Goal: Task Accomplishment & Management: Complete application form

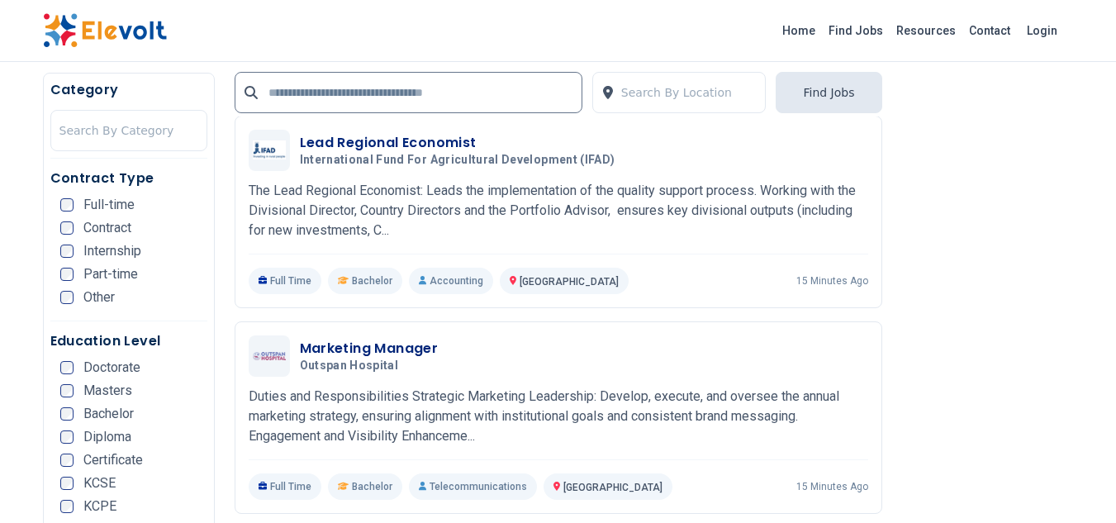
scroll to position [3209, 0]
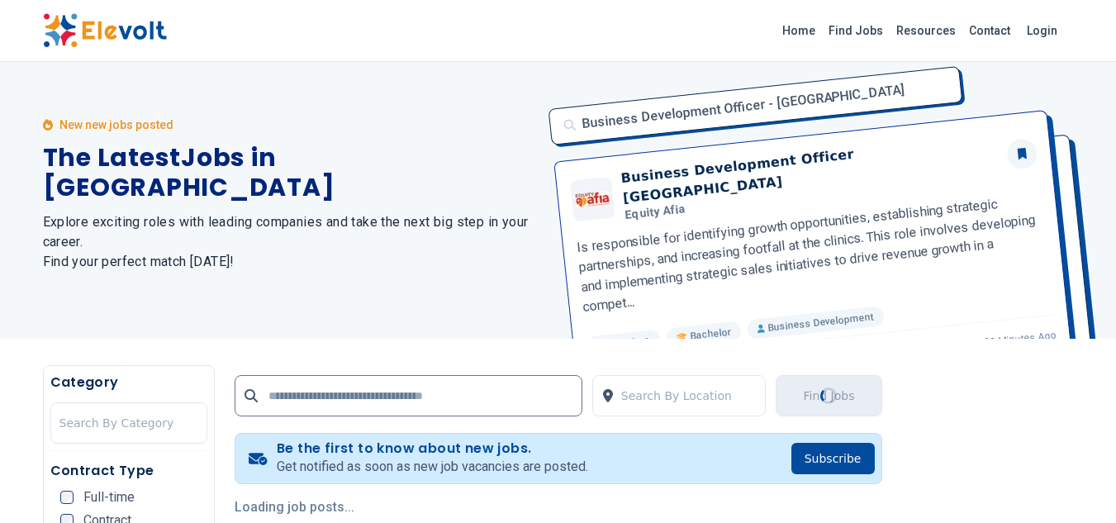
scroll to position [0, 0]
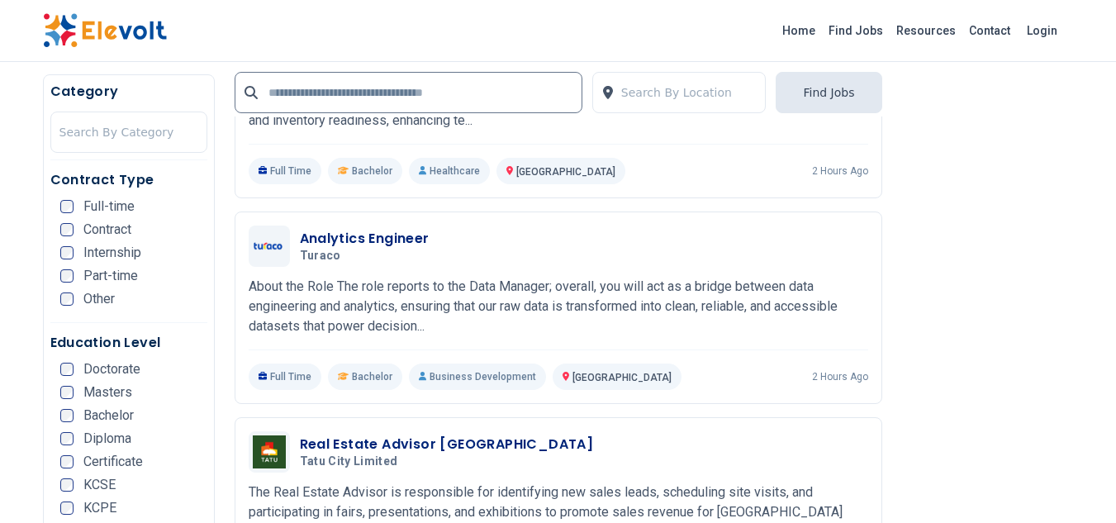
scroll to position [1619, 0]
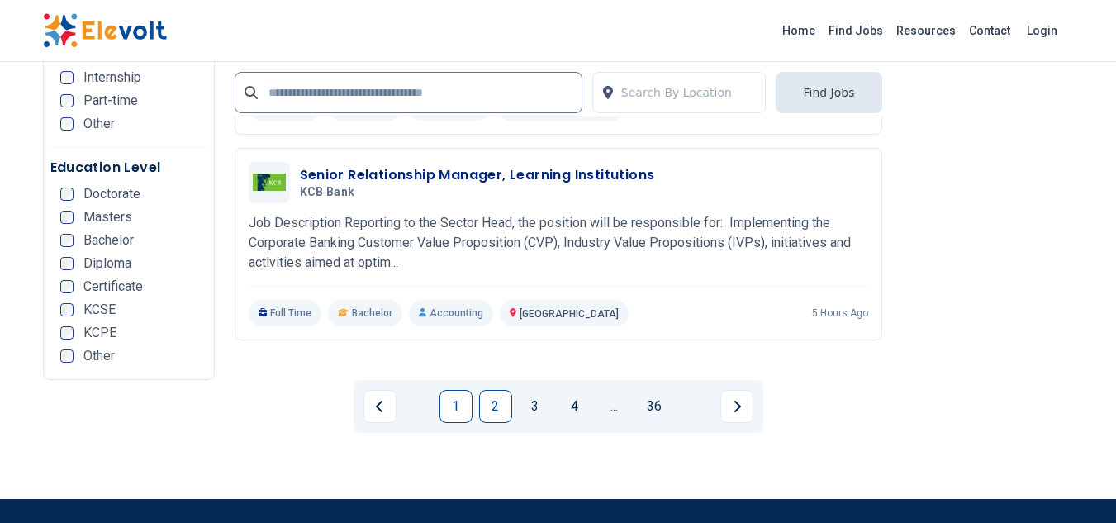
click at [454, 390] on link "1" at bounding box center [456, 406] width 33 height 33
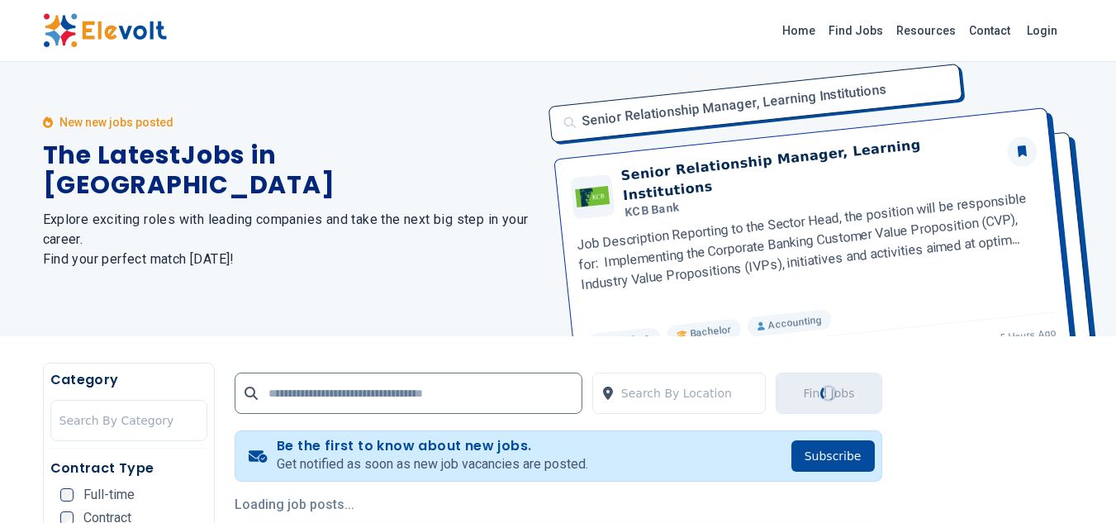
scroll to position [0, 0]
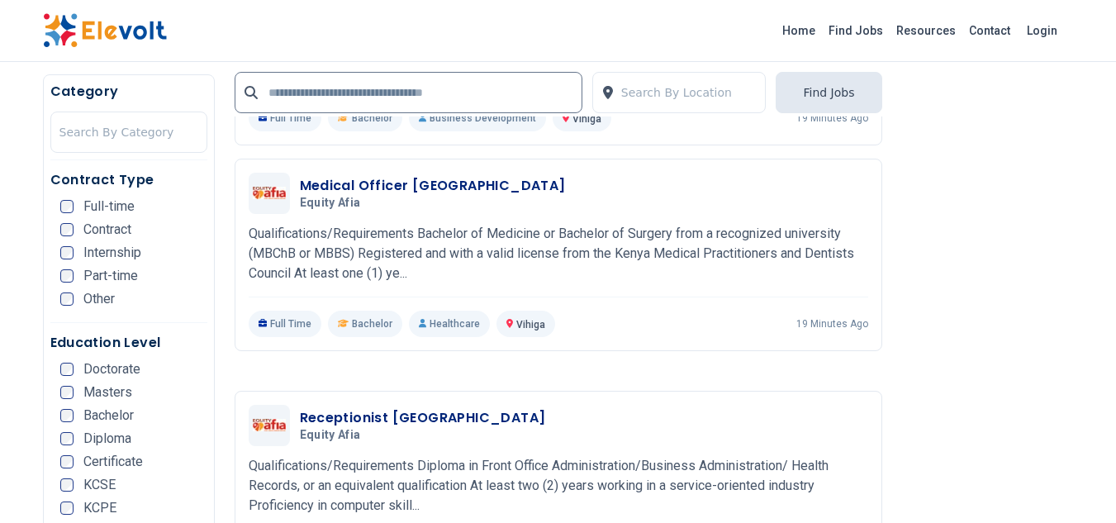
scroll to position [2109, 0]
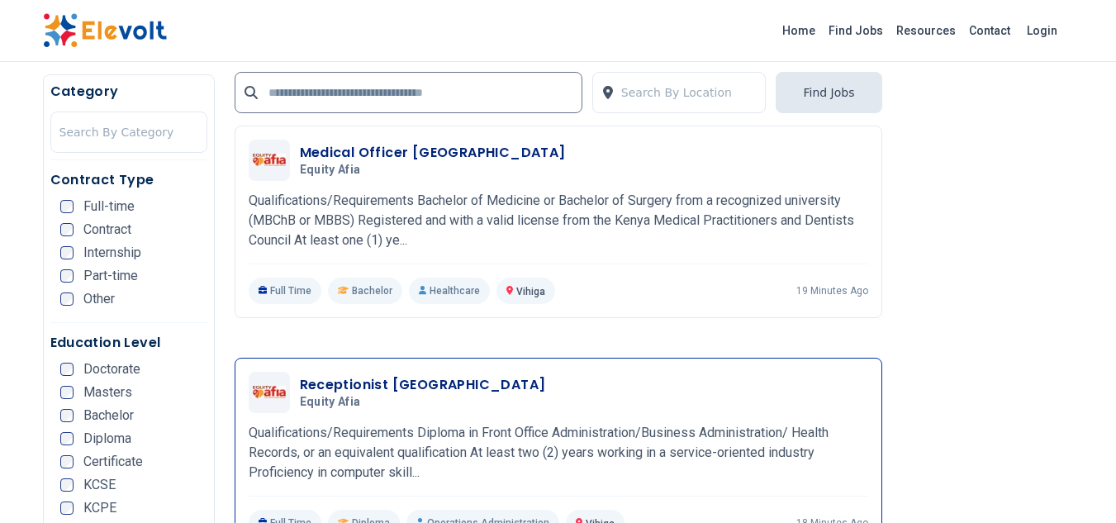
click at [316, 375] on h3 "Receptionist Luanda" at bounding box center [423, 385] width 246 height 20
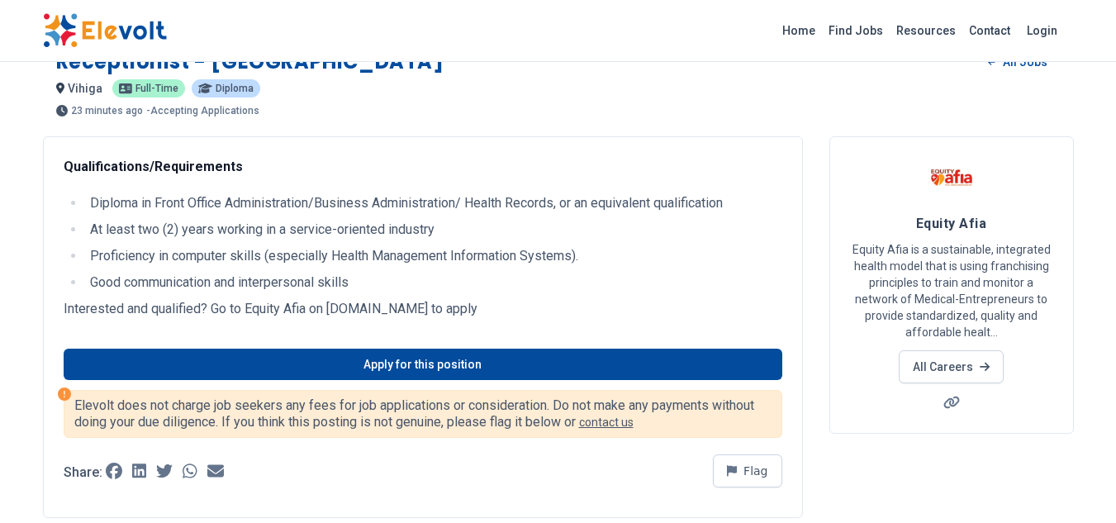
scroll to position [32, 0]
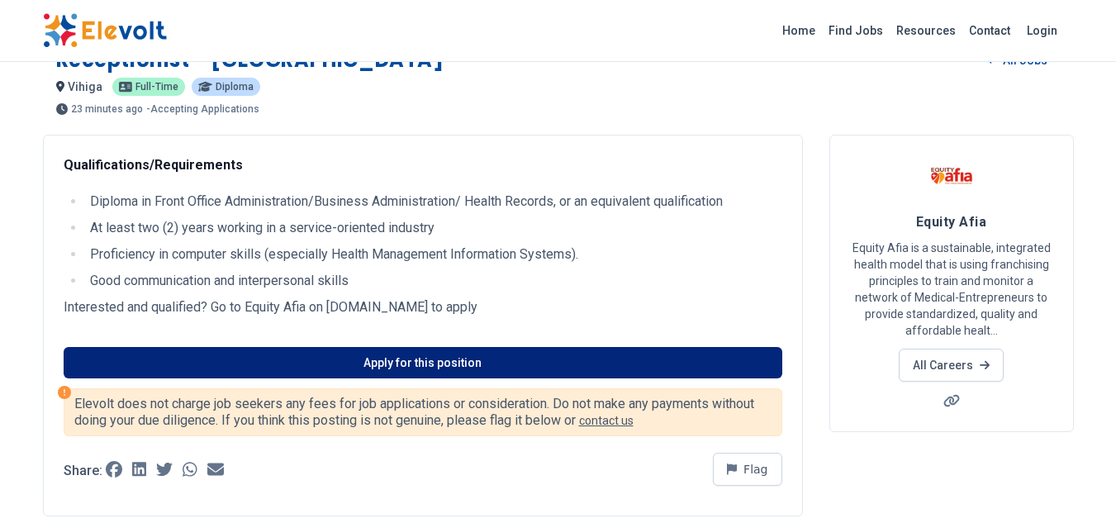
click at [110, 364] on link "Apply for this position" at bounding box center [423, 362] width 719 height 31
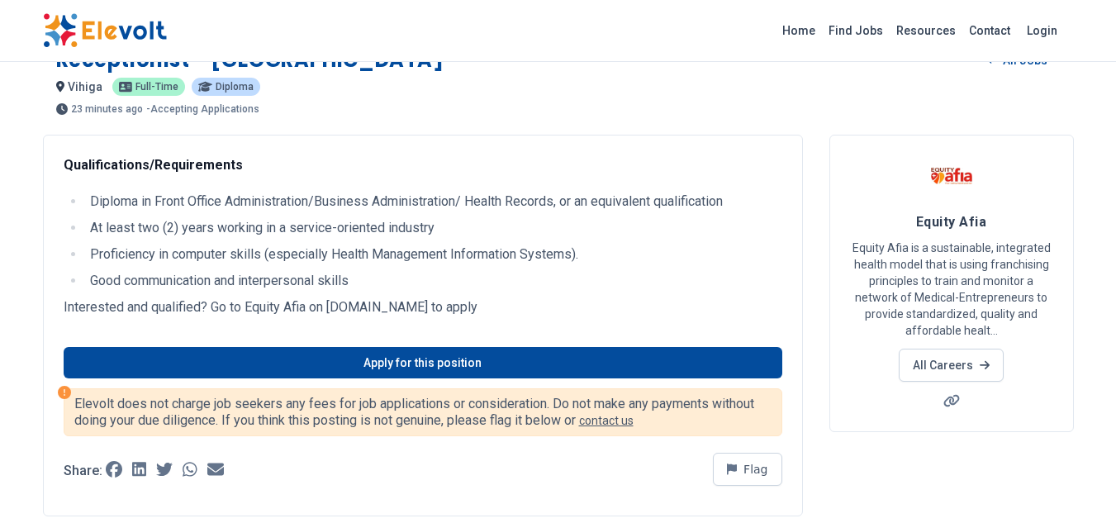
scroll to position [0, 0]
